Goal: Information Seeking & Learning: Find specific fact

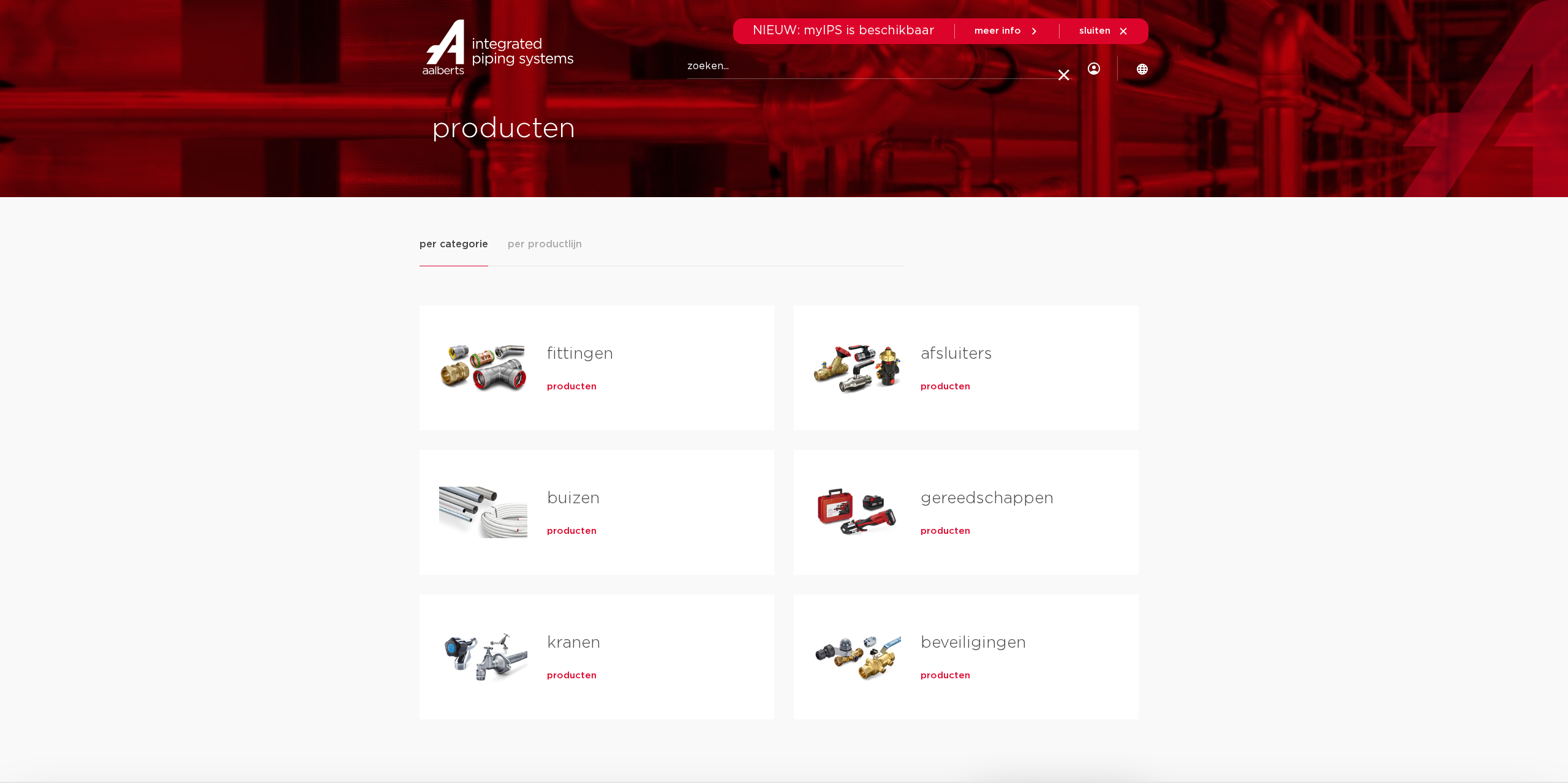
click at [924, 63] on input "Zoeken" at bounding box center [880, 66] width 386 height 24
type input "0341396"
click button "Zoeken" at bounding box center [0, 0] width 0 height 0
click at [1062, 69] on icon at bounding box center [1063, 68] width 12 height 12
paste input "5022050886408"
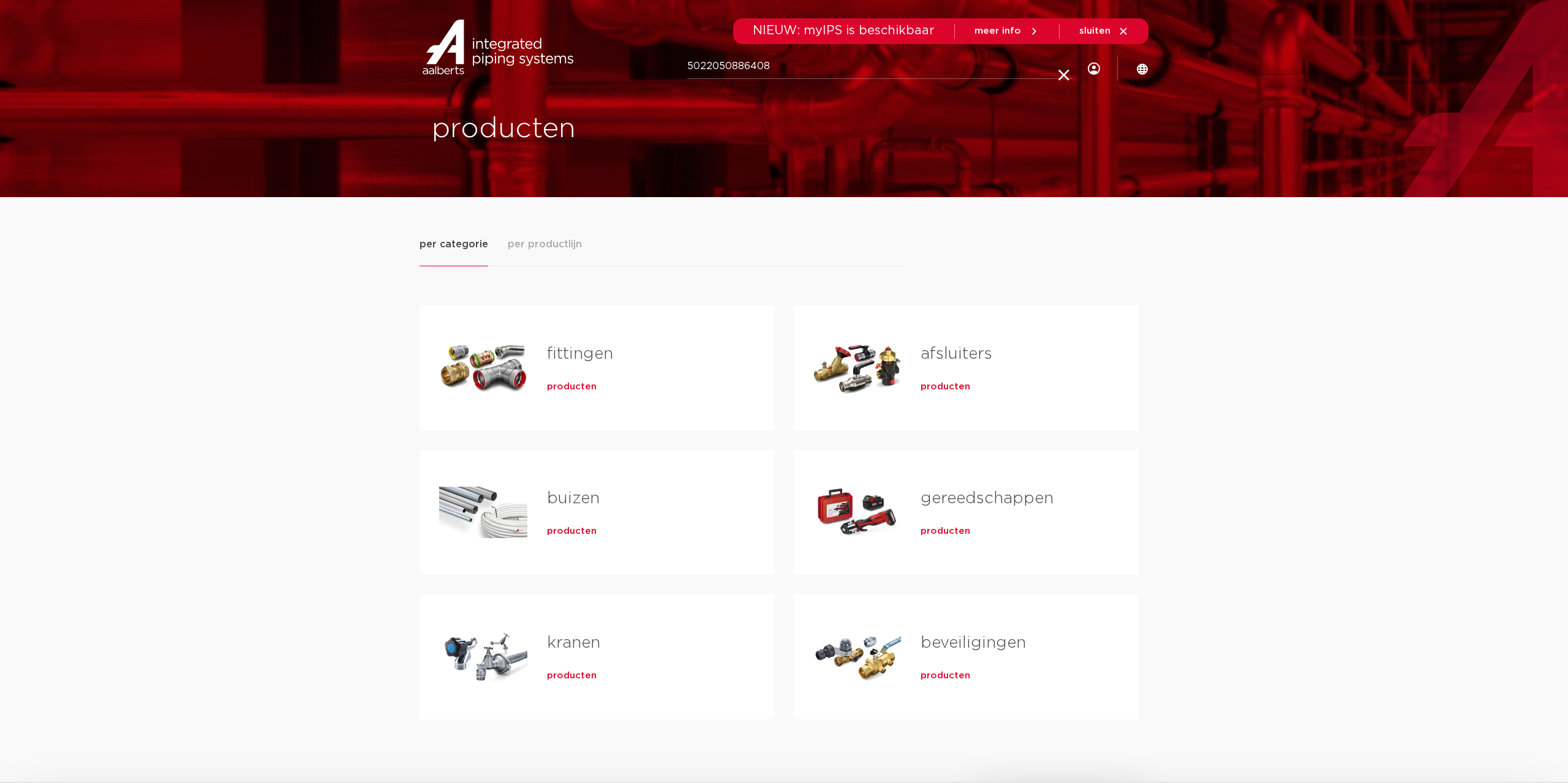
type input "5022050886408"
click button "Zoeken" at bounding box center [0, 0] width 0 height 0
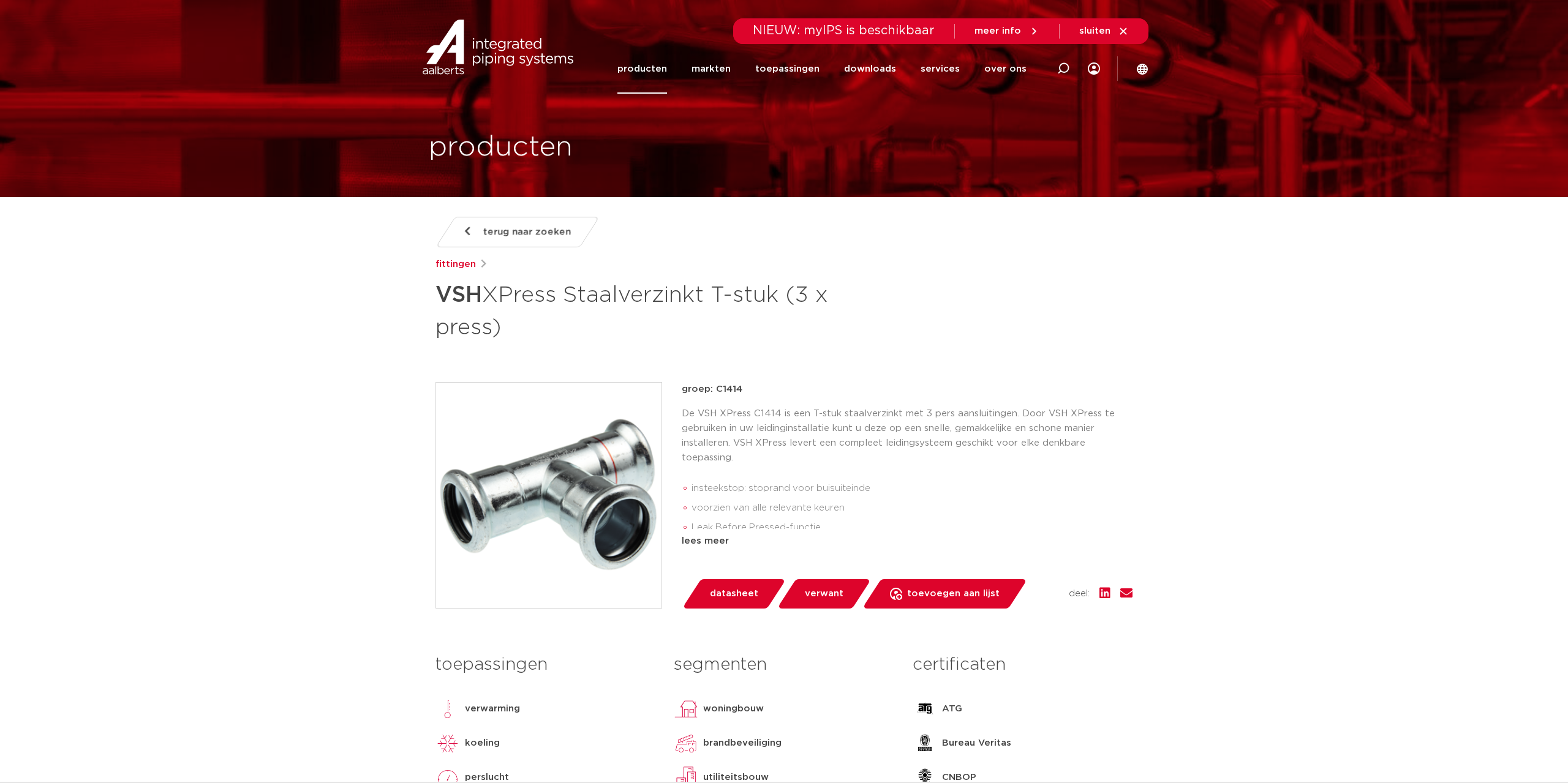
click at [667, 72] on link "producten" at bounding box center [642, 69] width 50 height 50
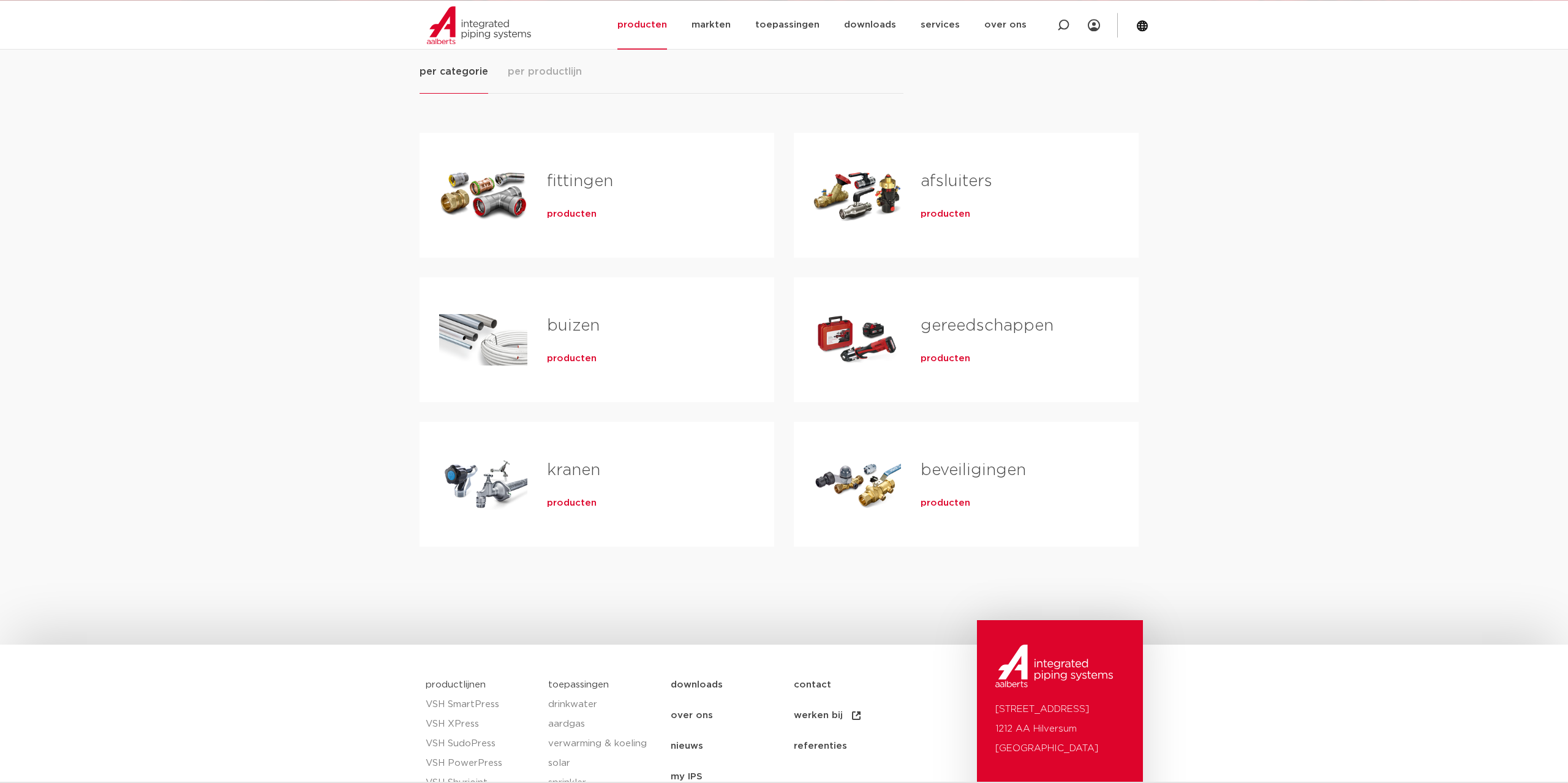
scroll to position [191, 0]
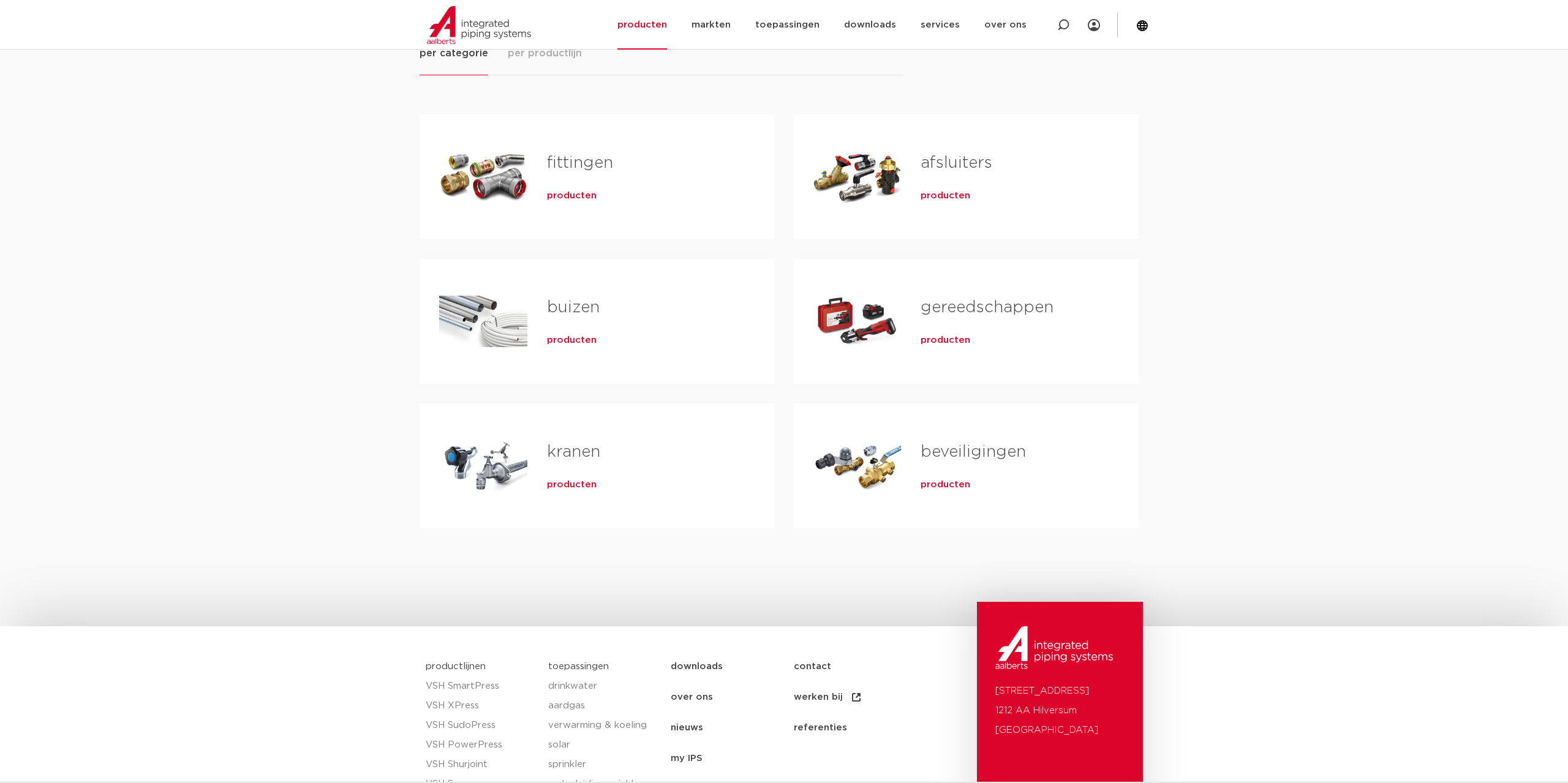
click at [562, 340] on span "producten" at bounding box center [572, 340] width 50 height 12
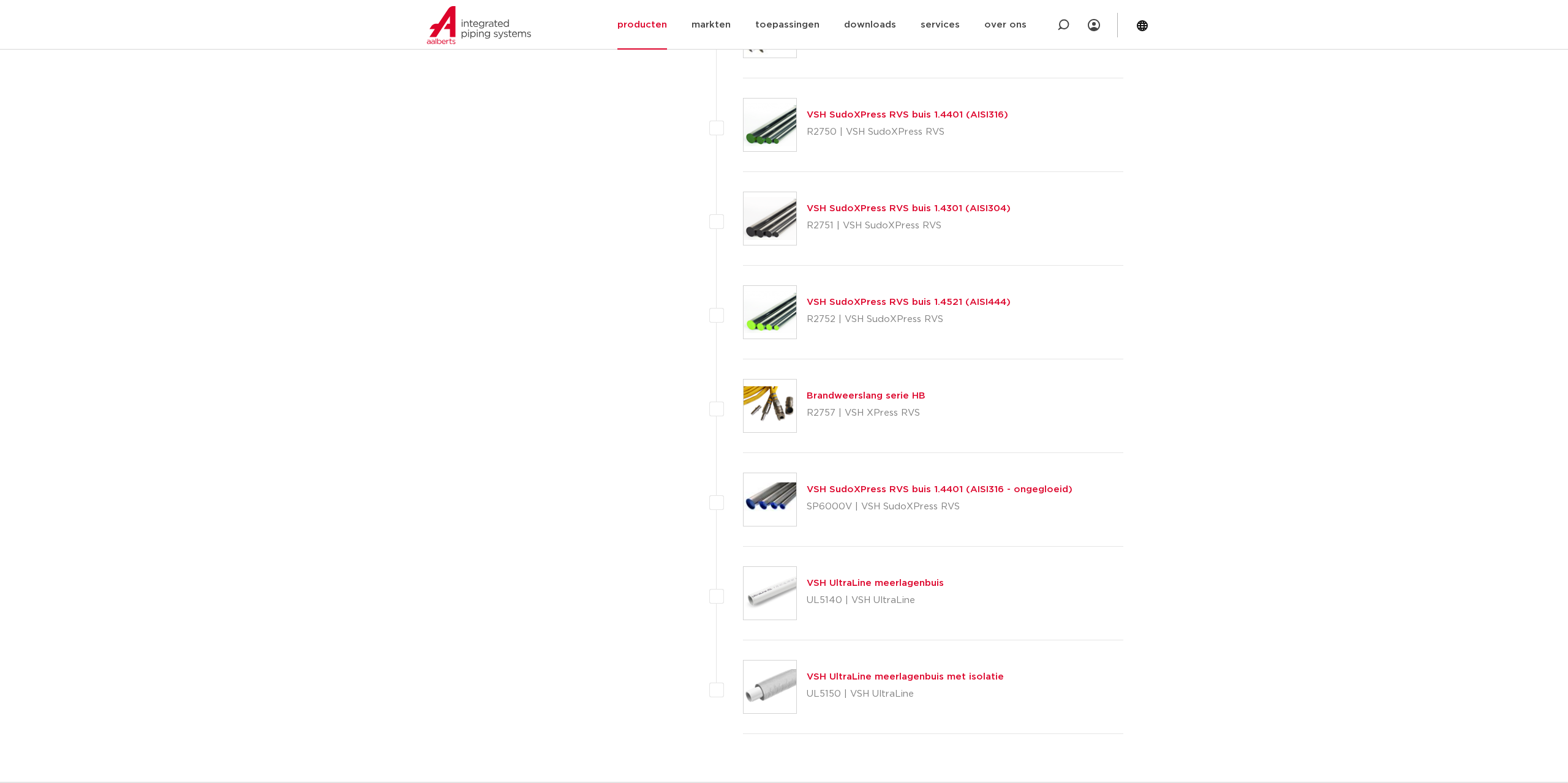
scroll to position [2038, 0]
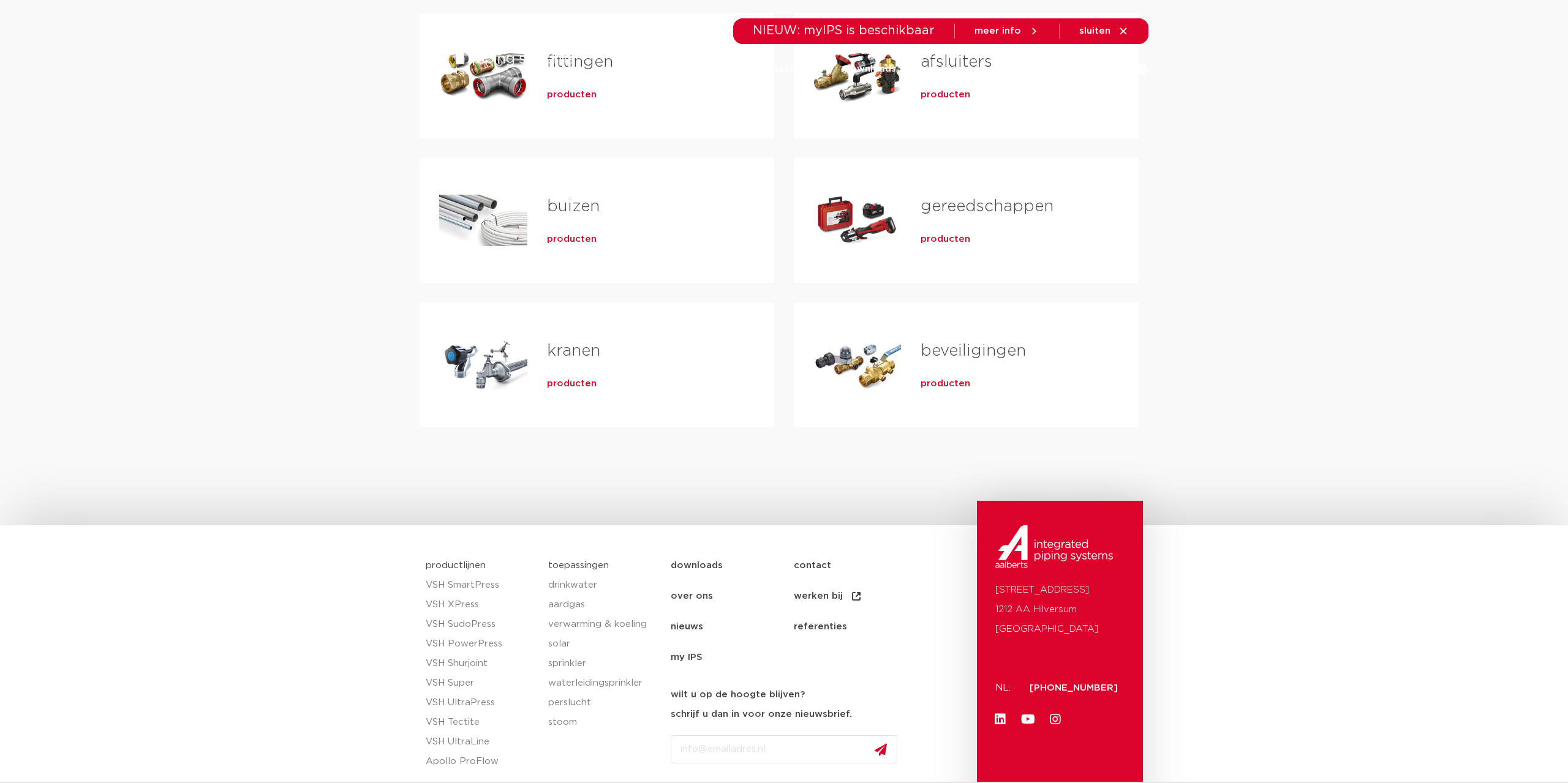
scroll to position [375, 0]
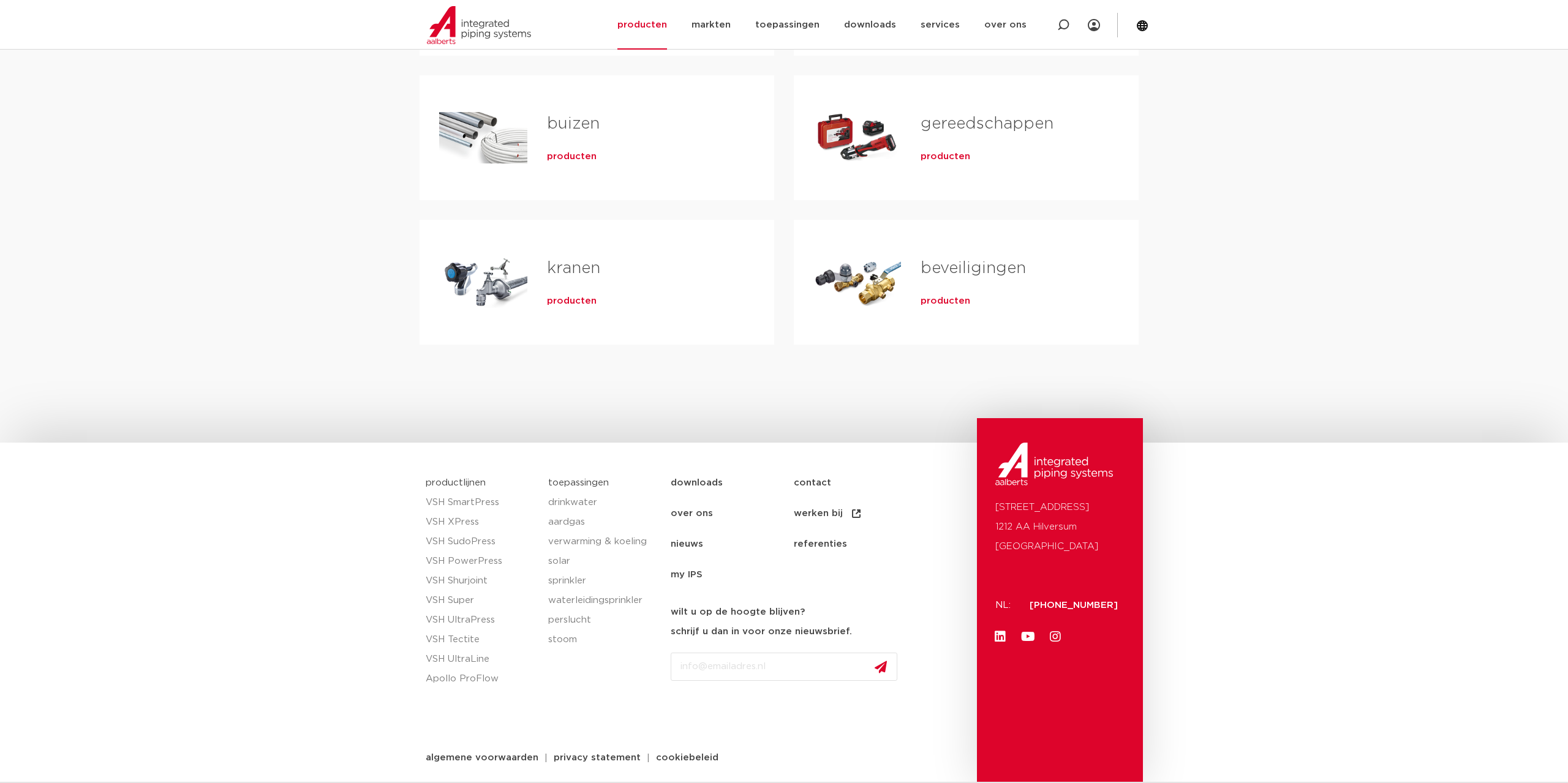
click at [958, 299] on span "producten" at bounding box center [946, 301] width 50 height 12
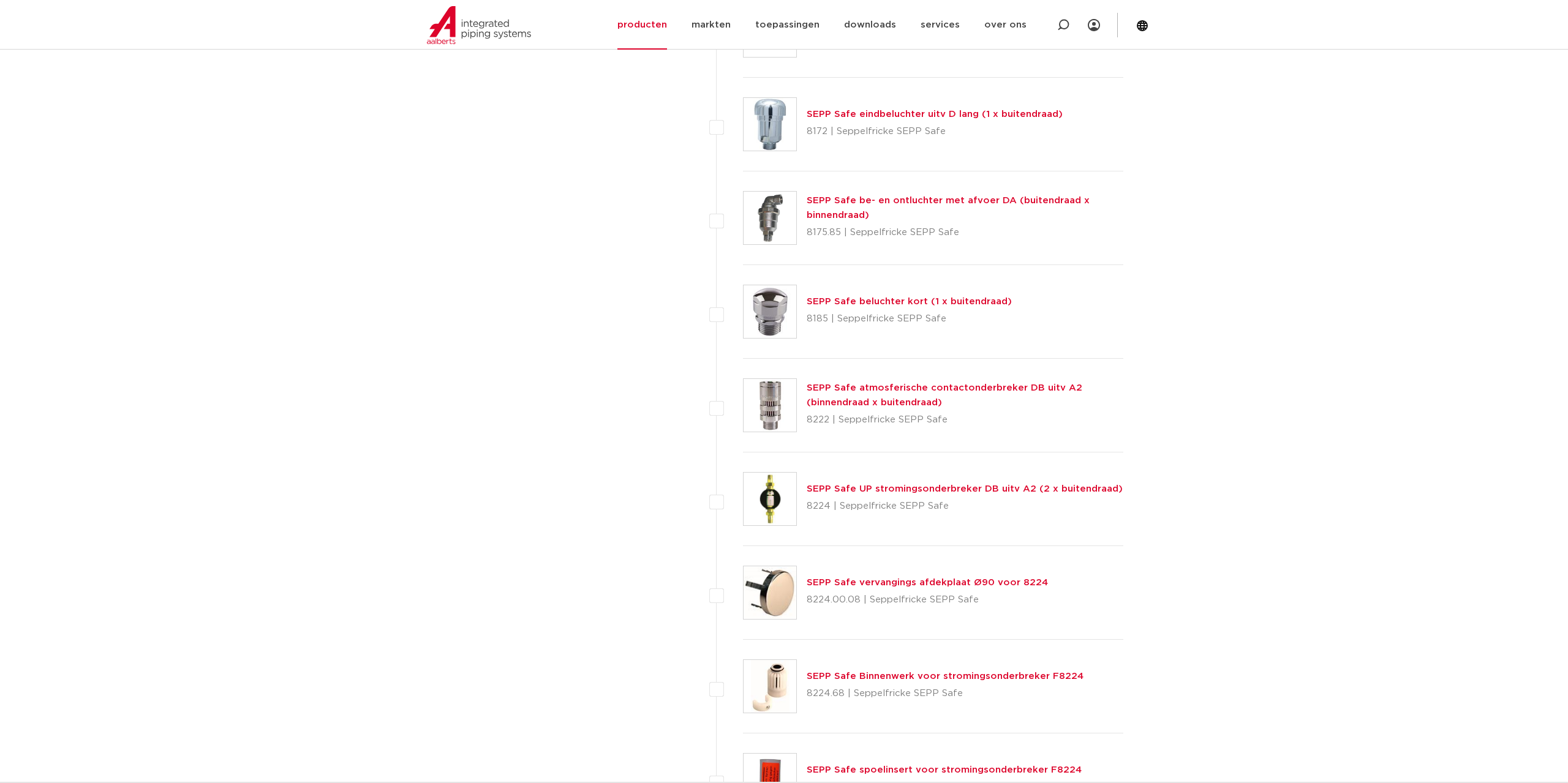
scroll to position [4330, 0]
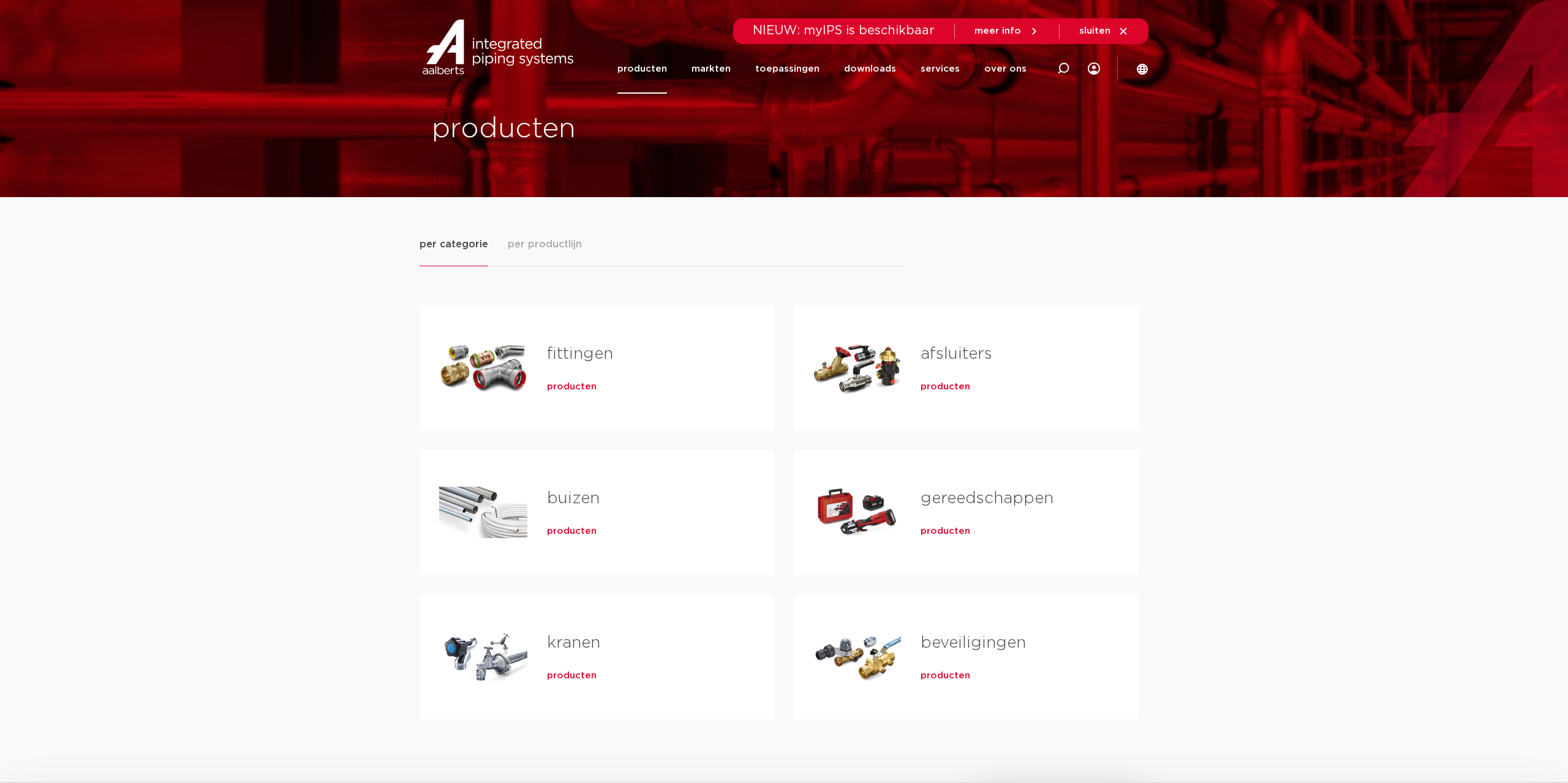
scroll to position [375, 0]
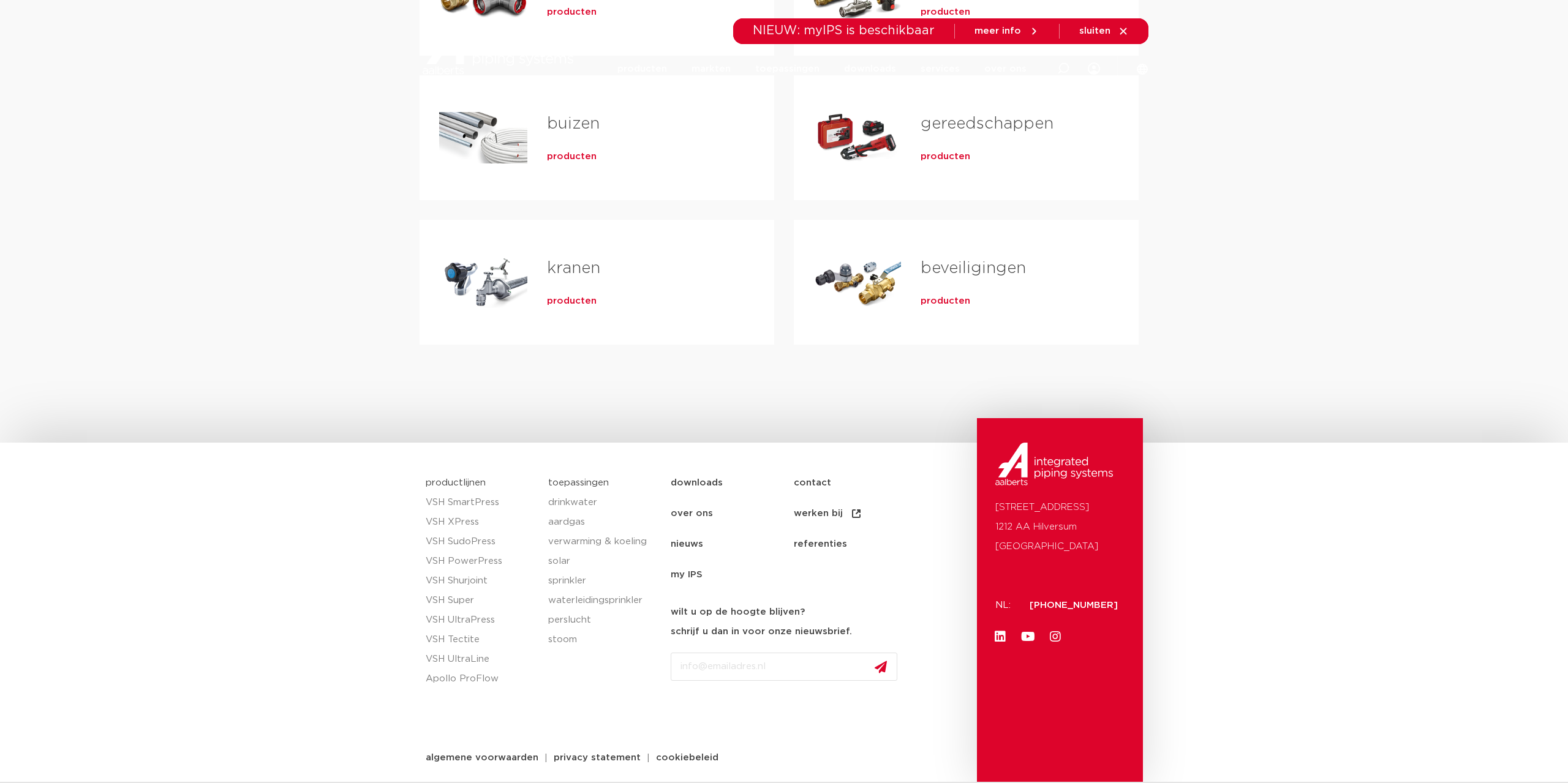
click at [559, 303] on span "producten" at bounding box center [572, 301] width 50 height 12
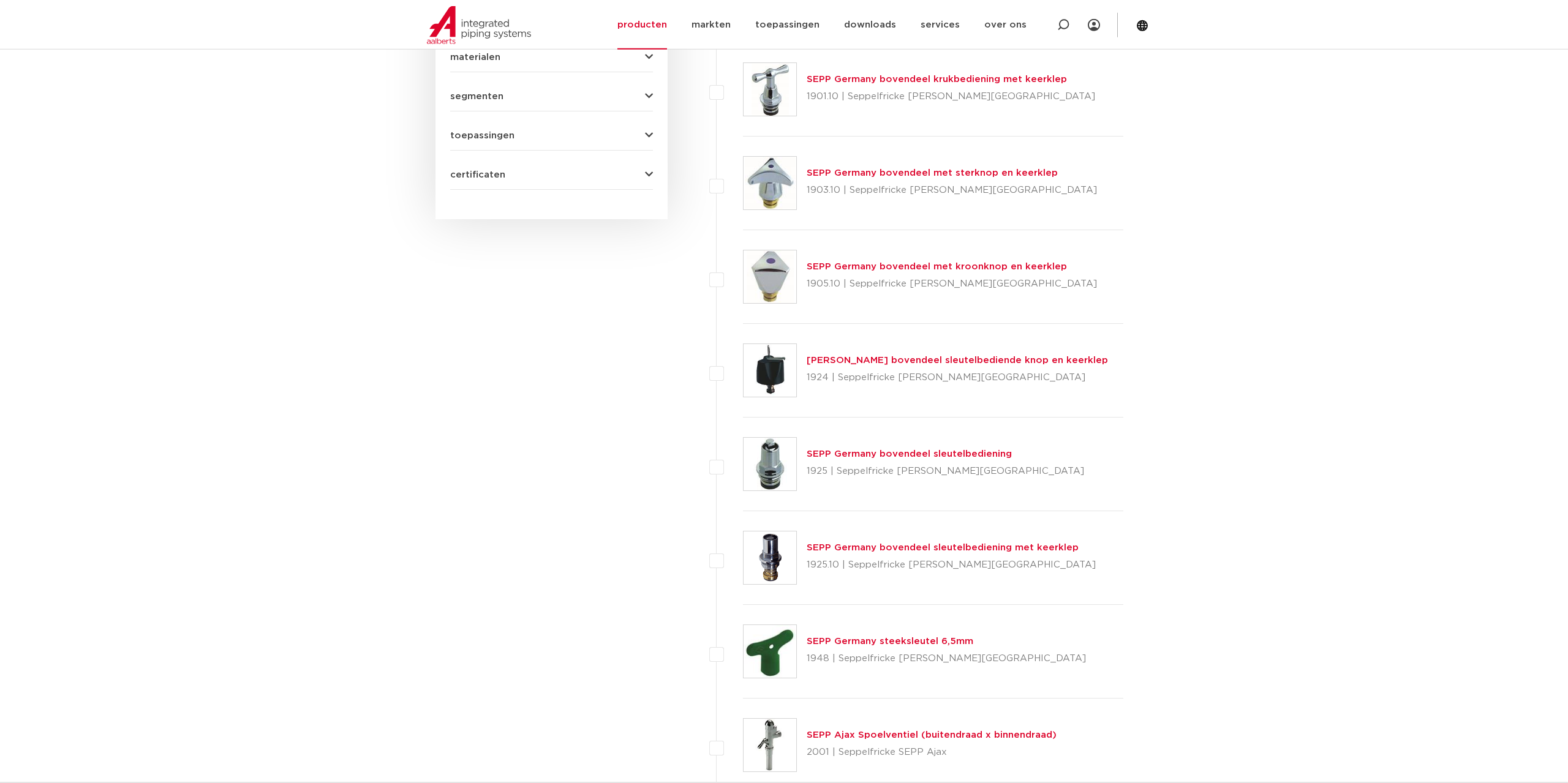
scroll to position [446, 0]
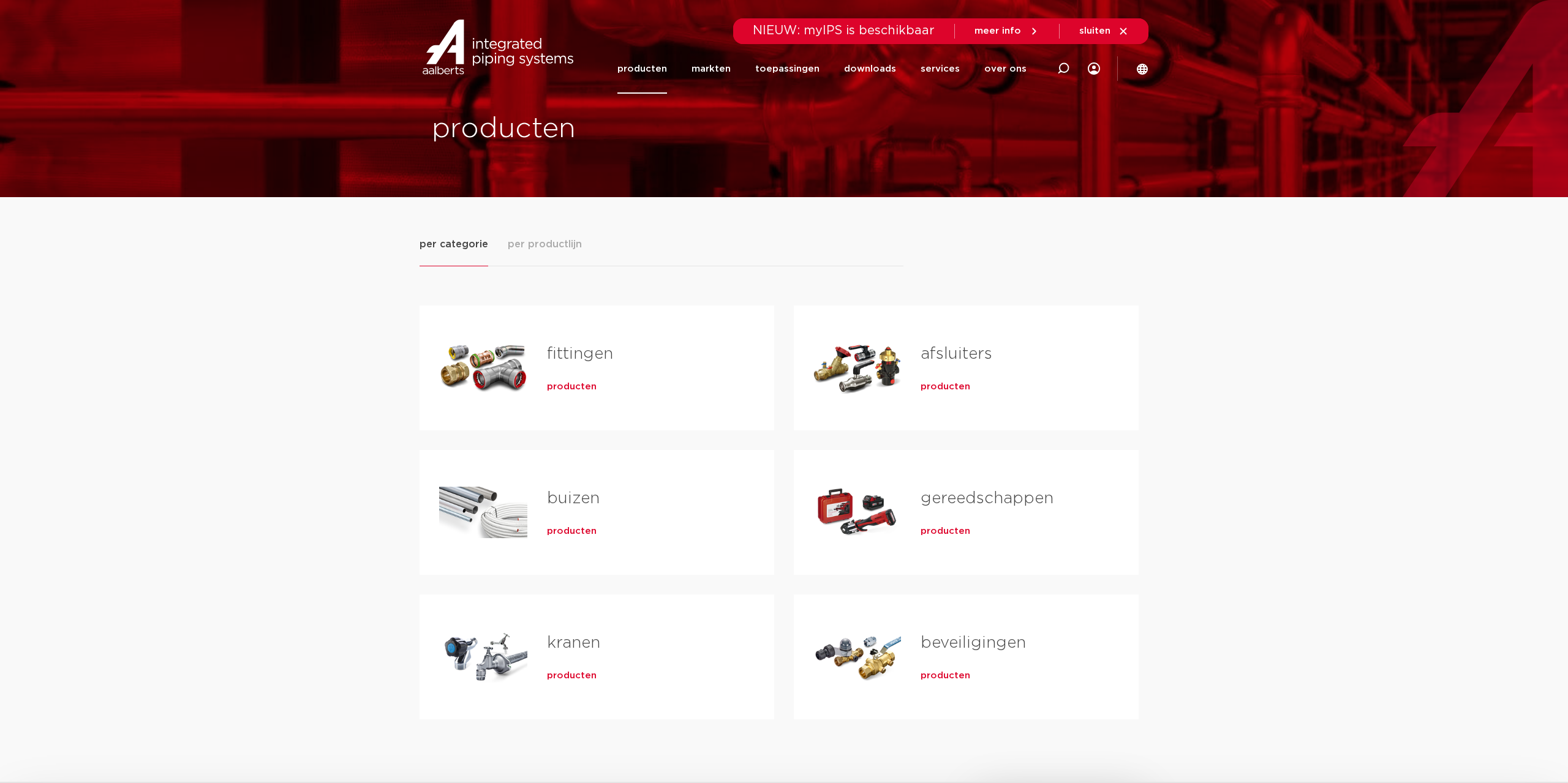
scroll to position [375, 0]
